Goal: Information Seeking & Learning: Learn about a topic

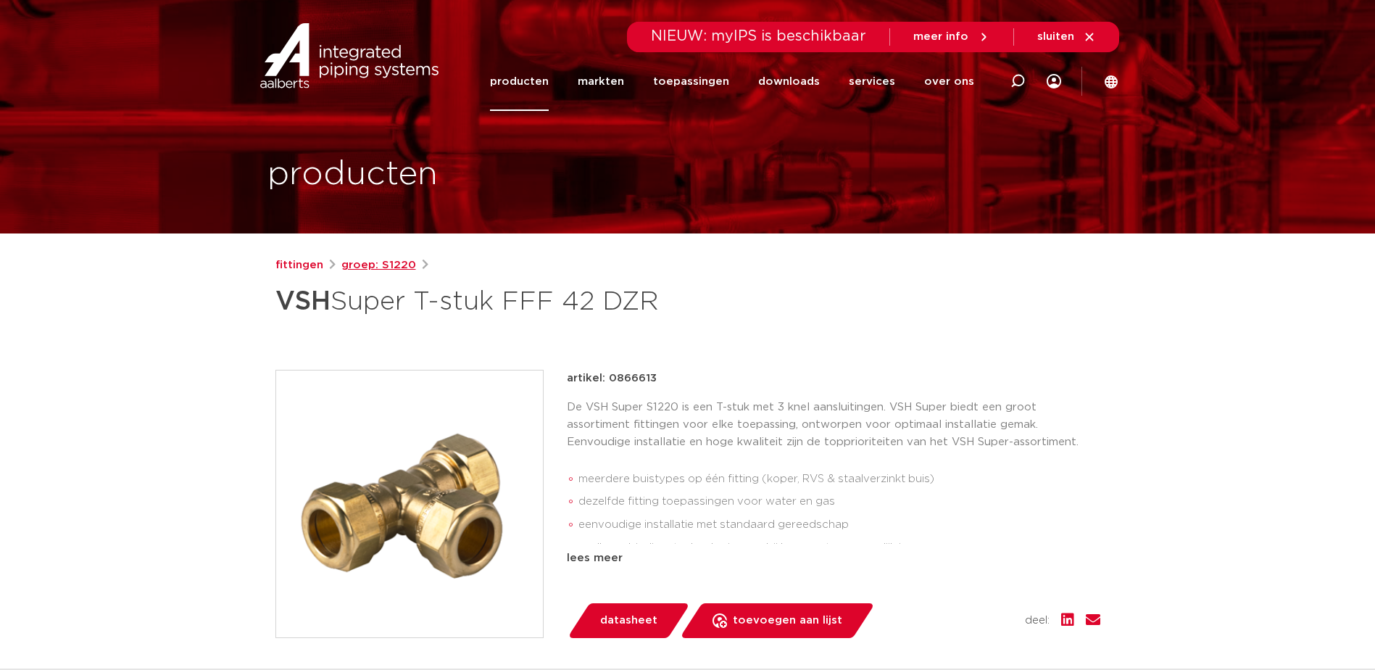
click at [393, 267] on link "groep: S1220" at bounding box center [378, 265] width 75 height 17
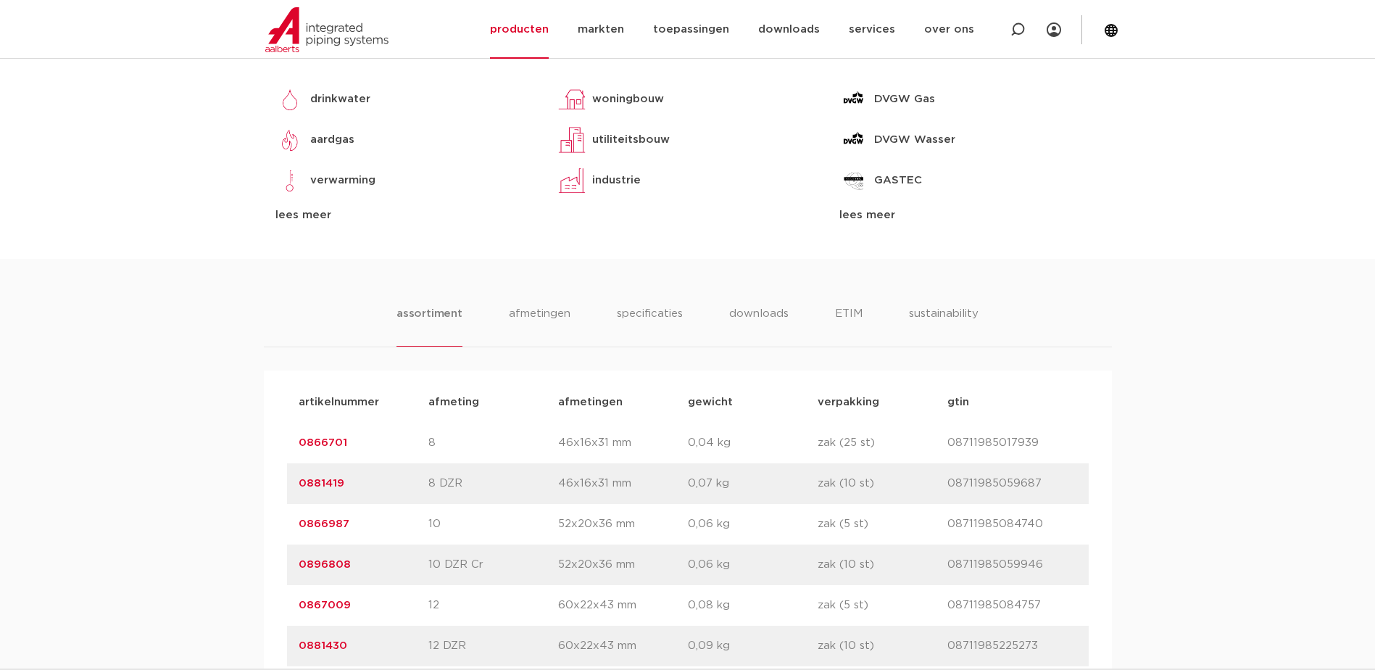
scroll to position [652, 0]
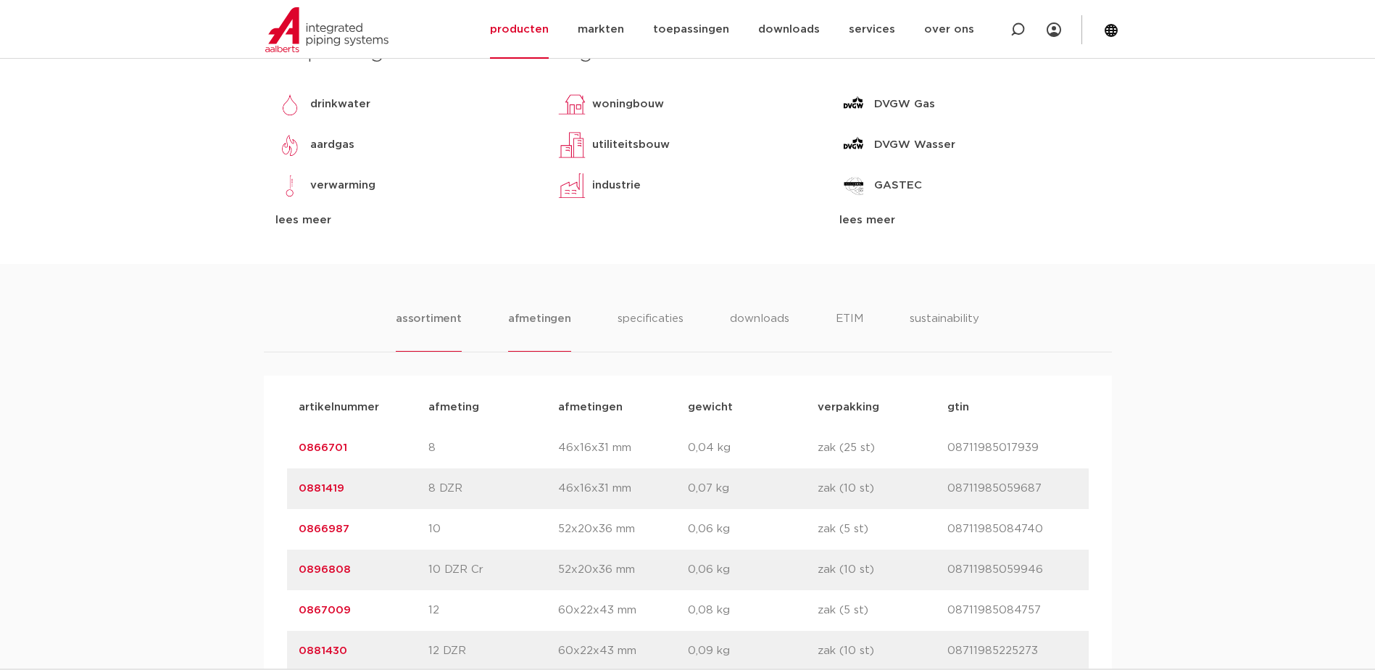
click at [546, 320] on li "afmetingen" at bounding box center [539, 330] width 63 height 41
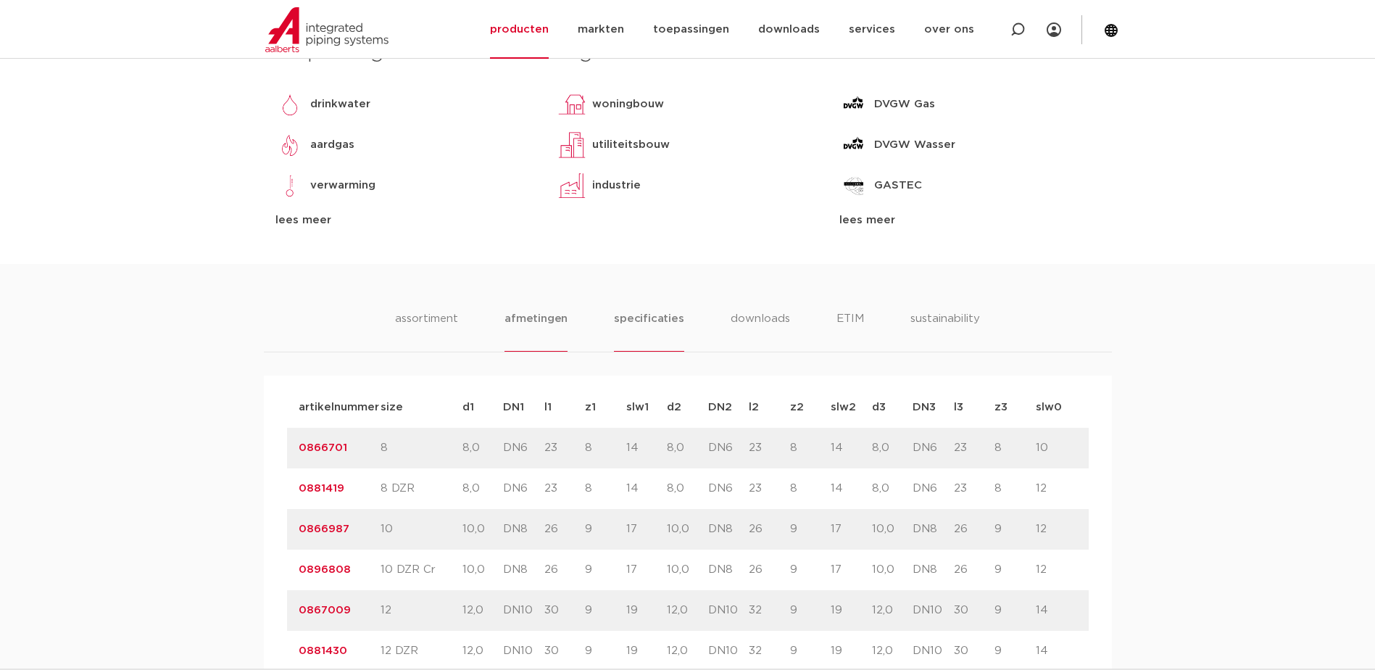
click at [656, 318] on li "specificaties" at bounding box center [649, 330] width 70 height 41
